Goal: Task Accomplishment & Management: Complete application form

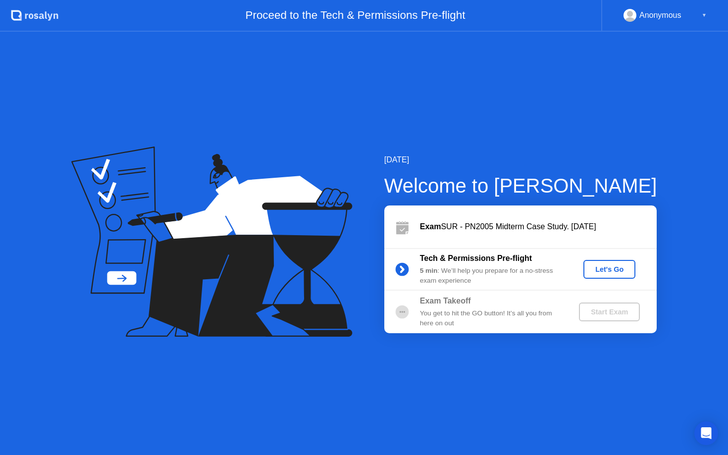
click at [607, 270] on div "Let's Go" at bounding box center [609, 269] width 44 height 8
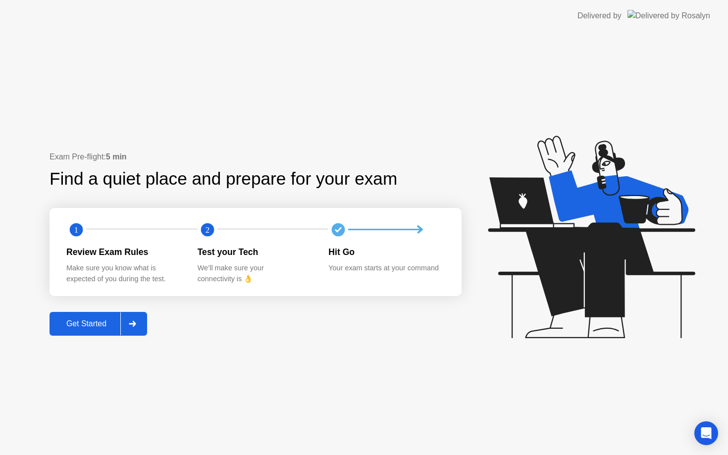
click at [131, 332] on div at bounding box center [132, 323] width 24 height 23
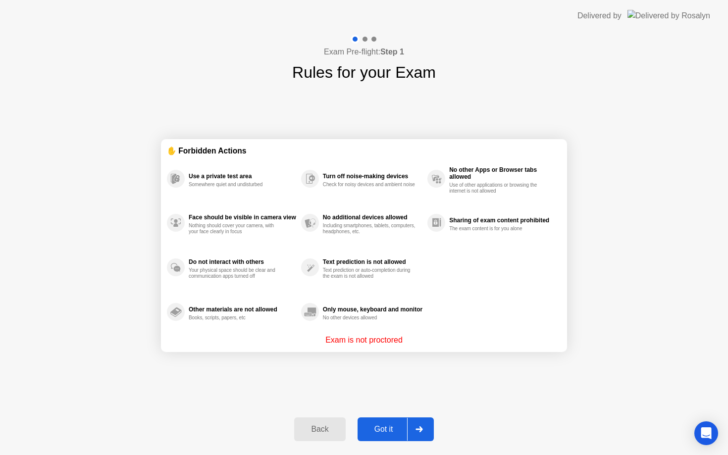
click at [396, 430] on div "Got it" at bounding box center [383, 429] width 47 height 9
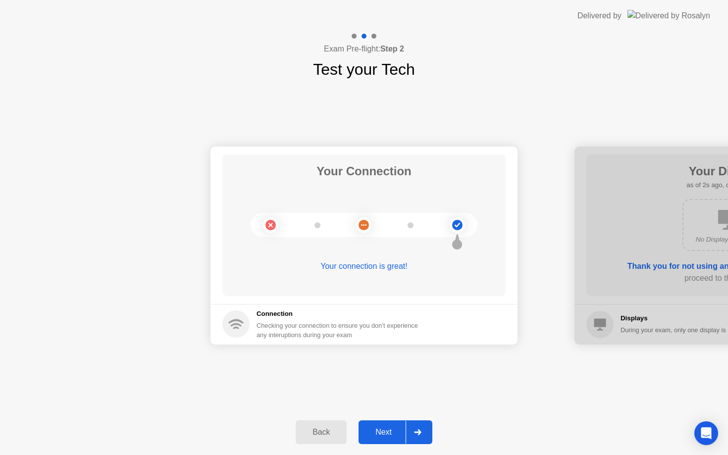
click at [396, 430] on div "Next" at bounding box center [383, 432] width 44 height 9
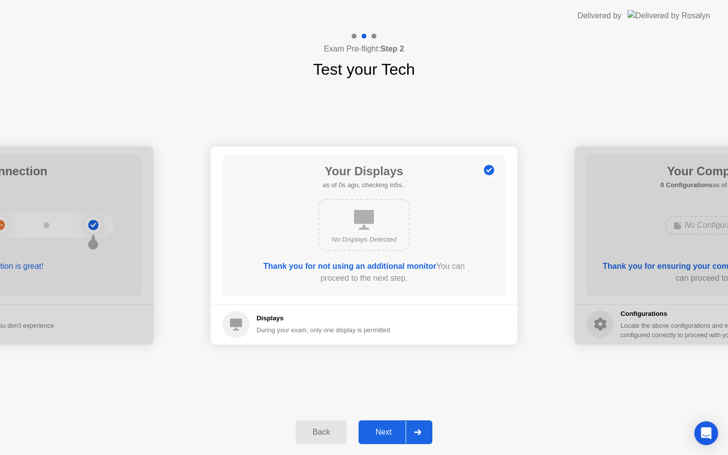
click at [396, 430] on div "Next" at bounding box center [383, 432] width 44 height 9
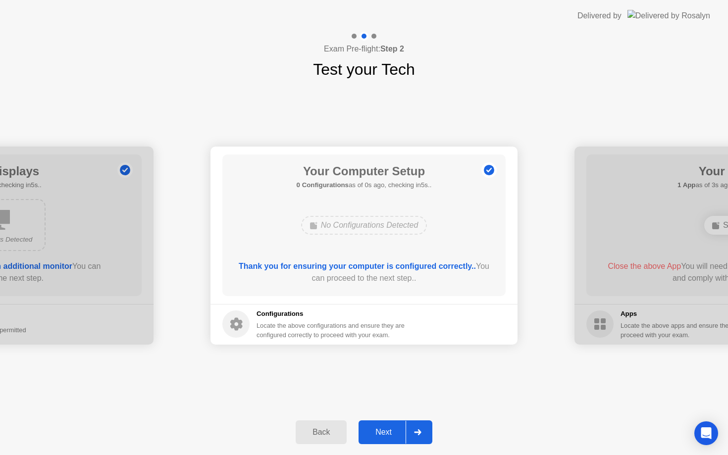
click at [396, 430] on div "Next" at bounding box center [383, 432] width 44 height 9
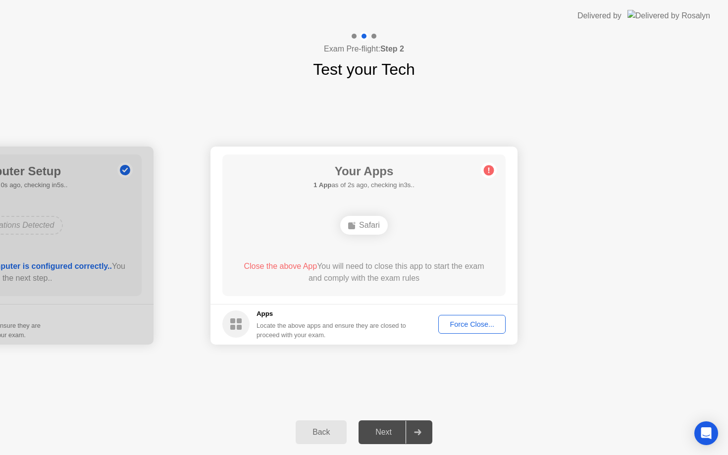
click at [396, 430] on div "Next" at bounding box center [383, 432] width 44 height 9
click at [472, 328] on div "Force Close..." at bounding box center [472, 324] width 60 height 8
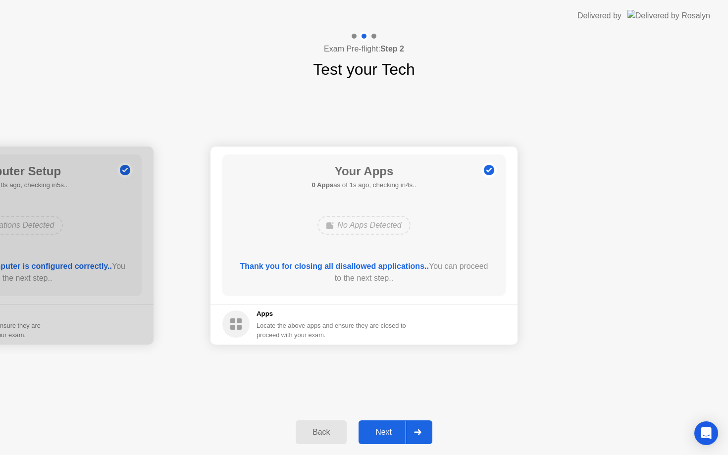
click at [383, 431] on div "Next" at bounding box center [383, 432] width 44 height 9
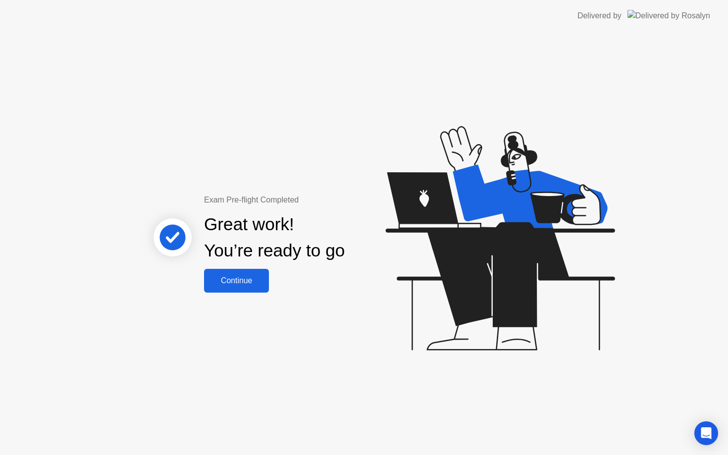
click at [237, 277] on div "Continue" at bounding box center [236, 280] width 59 height 9
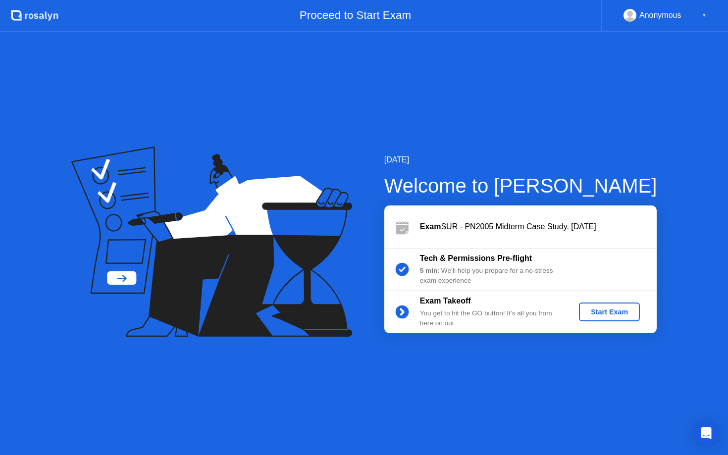
click at [598, 309] on div "Start Exam" at bounding box center [609, 312] width 53 height 8
